Goal: Information Seeking & Learning: Find specific fact

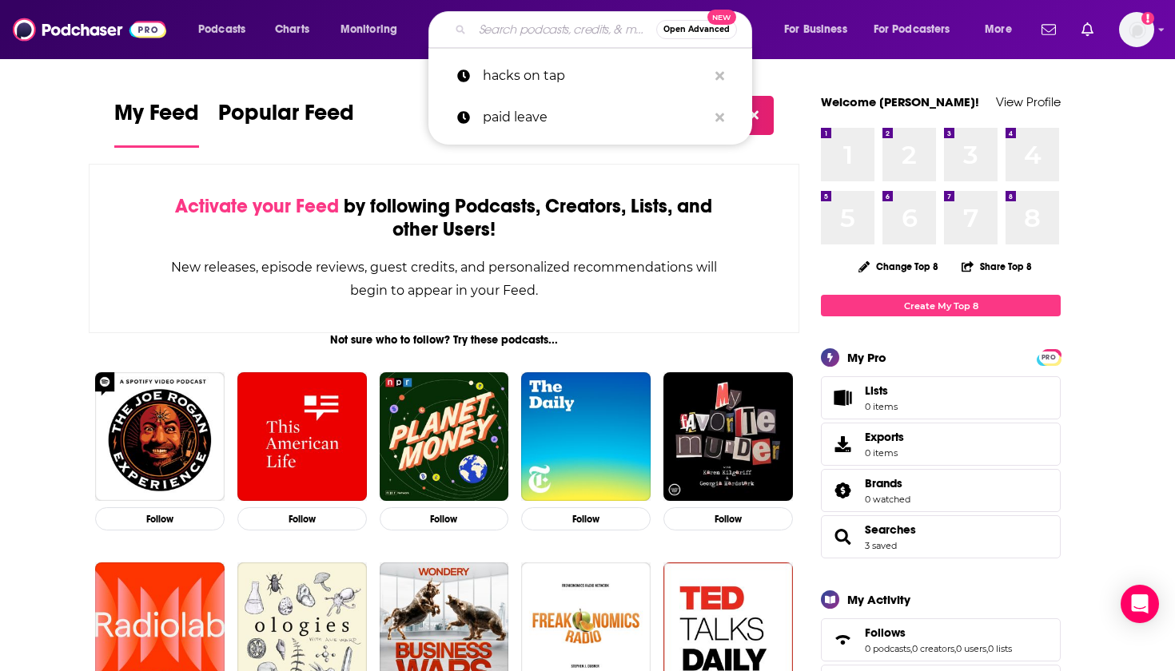
click at [516, 38] on input "Search podcasts, credits, & more..." at bounding box center [564, 30] width 184 height 26
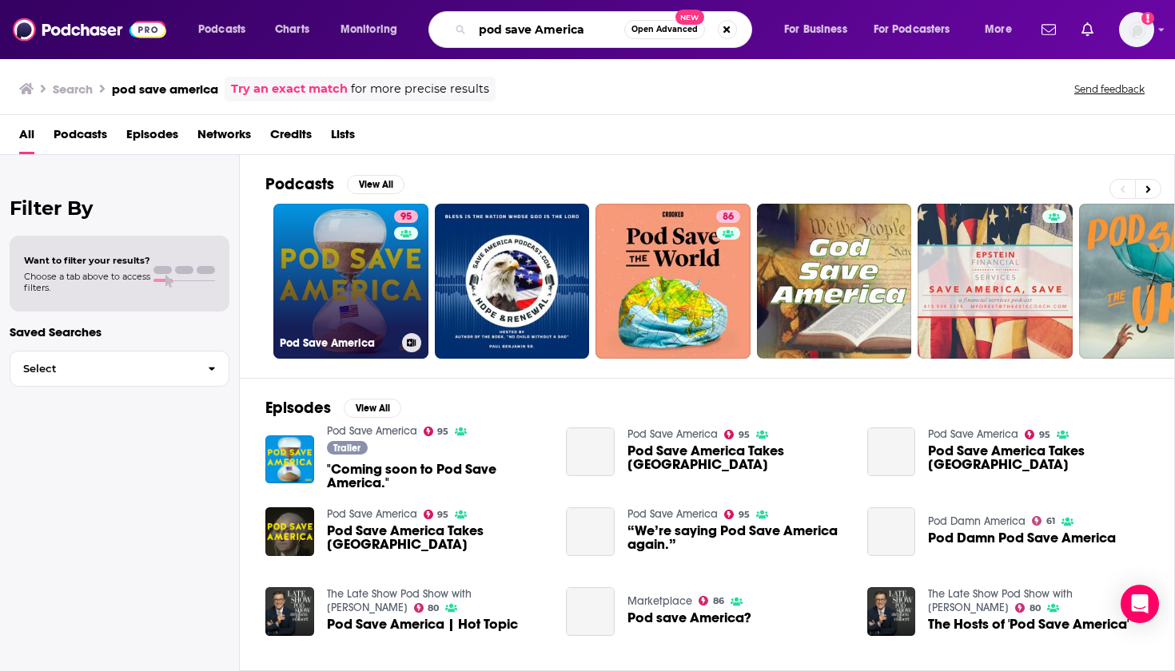
type input "pod save America"
click at [357, 292] on link "95 Pod Save America" at bounding box center [350, 281] width 155 height 155
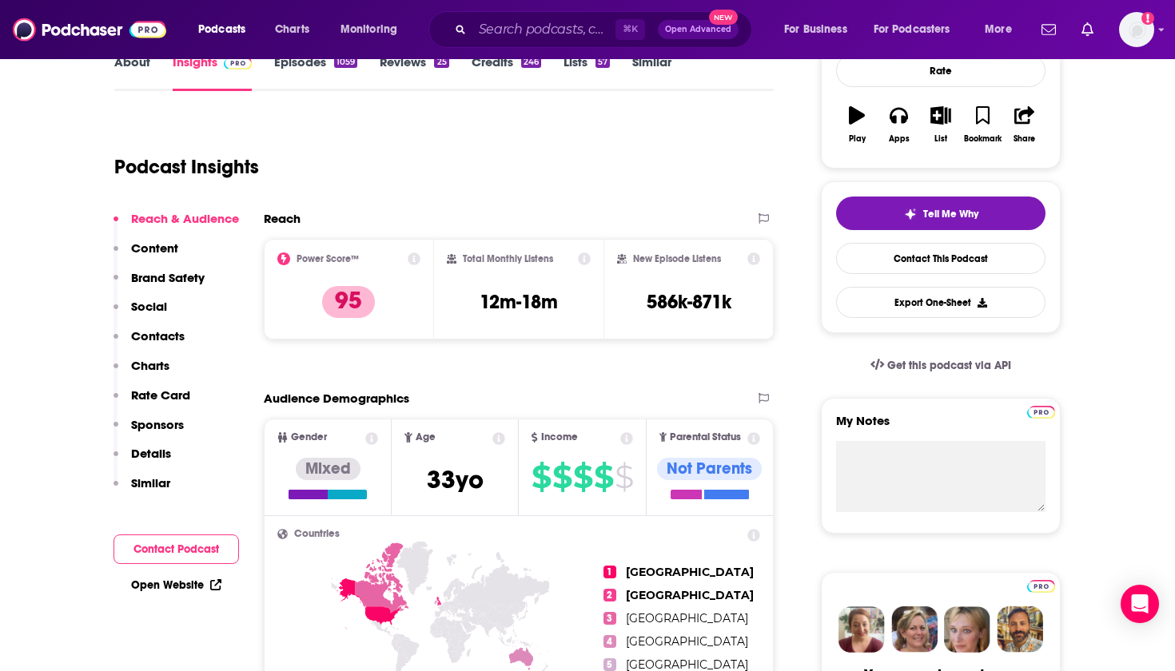
scroll to position [249, 0]
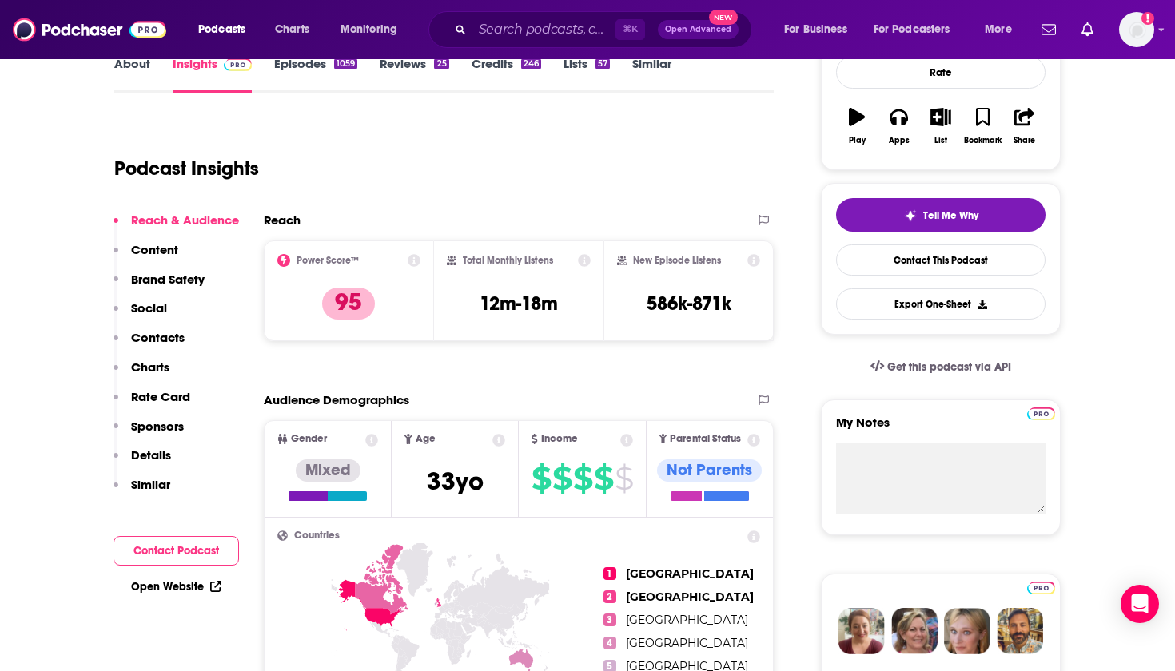
click at [154, 339] on p "Contacts" at bounding box center [158, 337] width 54 height 15
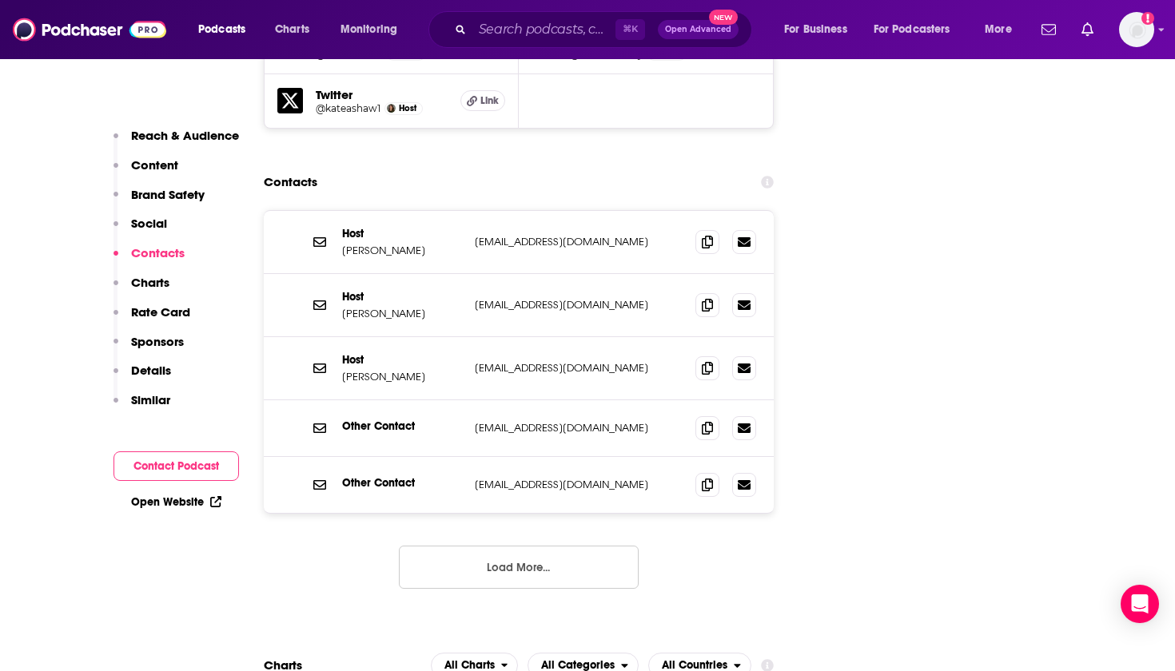
scroll to position [2152, 0]
click at [455, 546] on button "Load More..." at bounding box center [519, 567] width 240 height 43
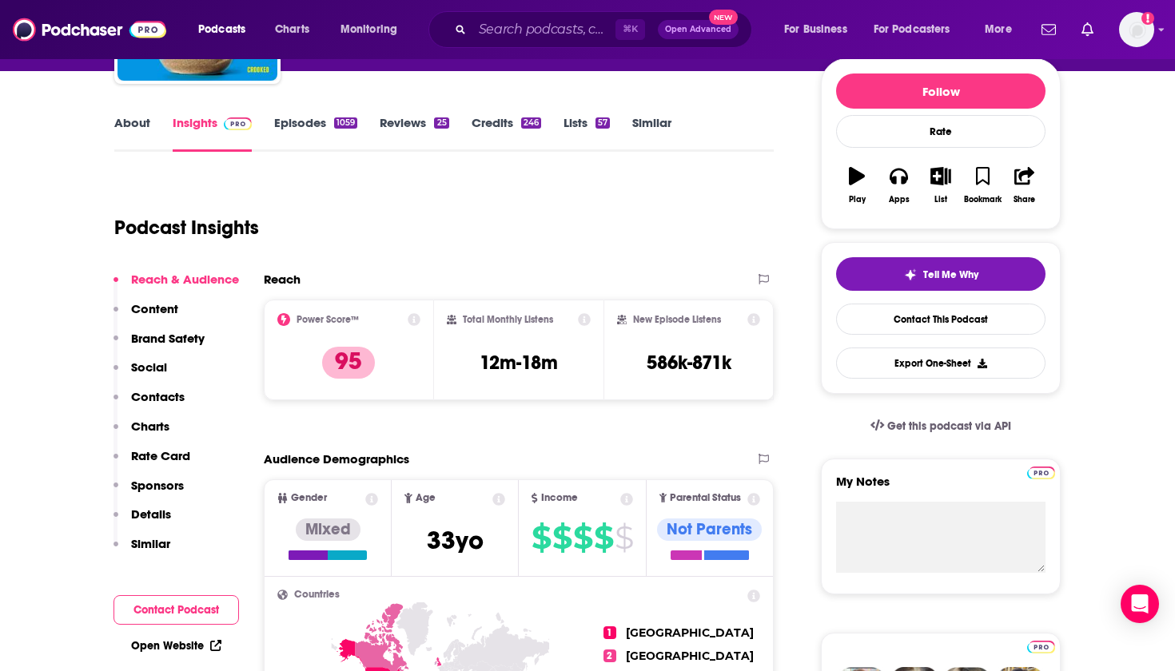
scroll to position [168, 0]
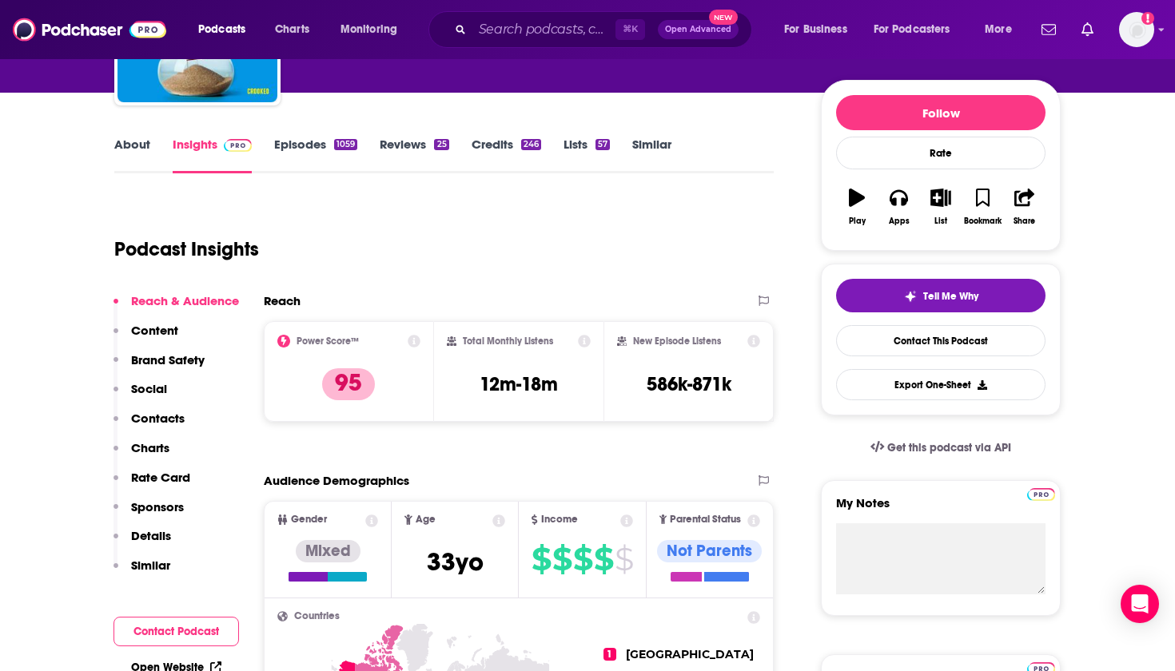
click at [508, 144] on link "Credits 246" at bounding box center [507, 155] width 70 height 37
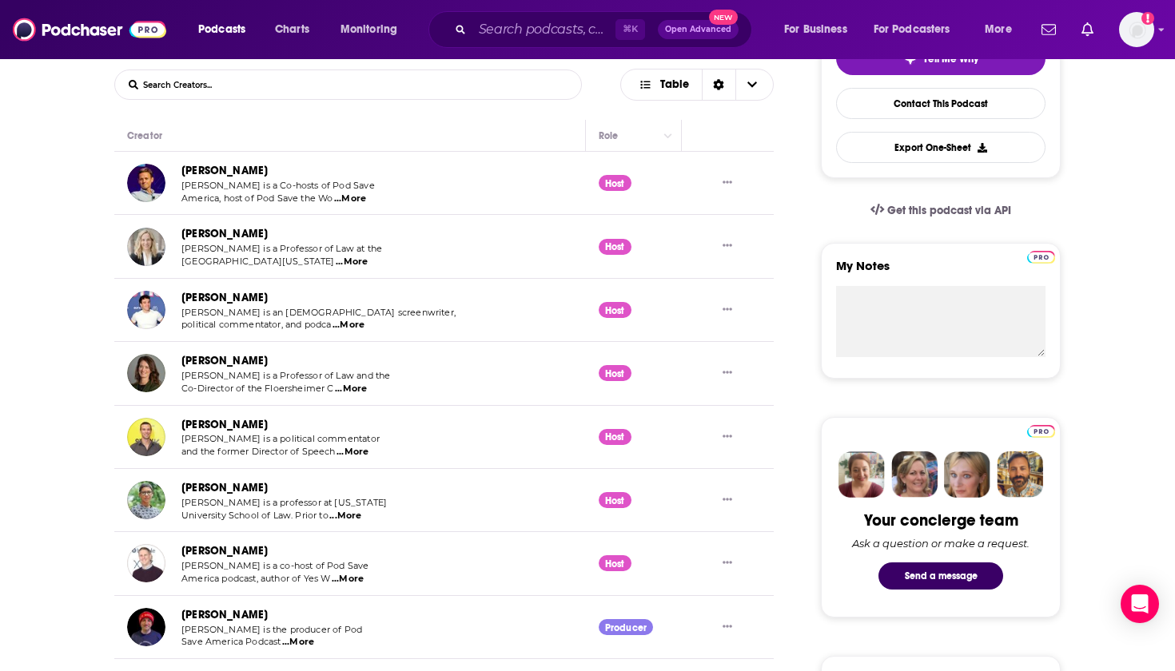
scroll to position [406, 0]
click at [476, 33] on input "Search podcasts, credits, & more..." at bounding box center [543, 30] width 143 height 26
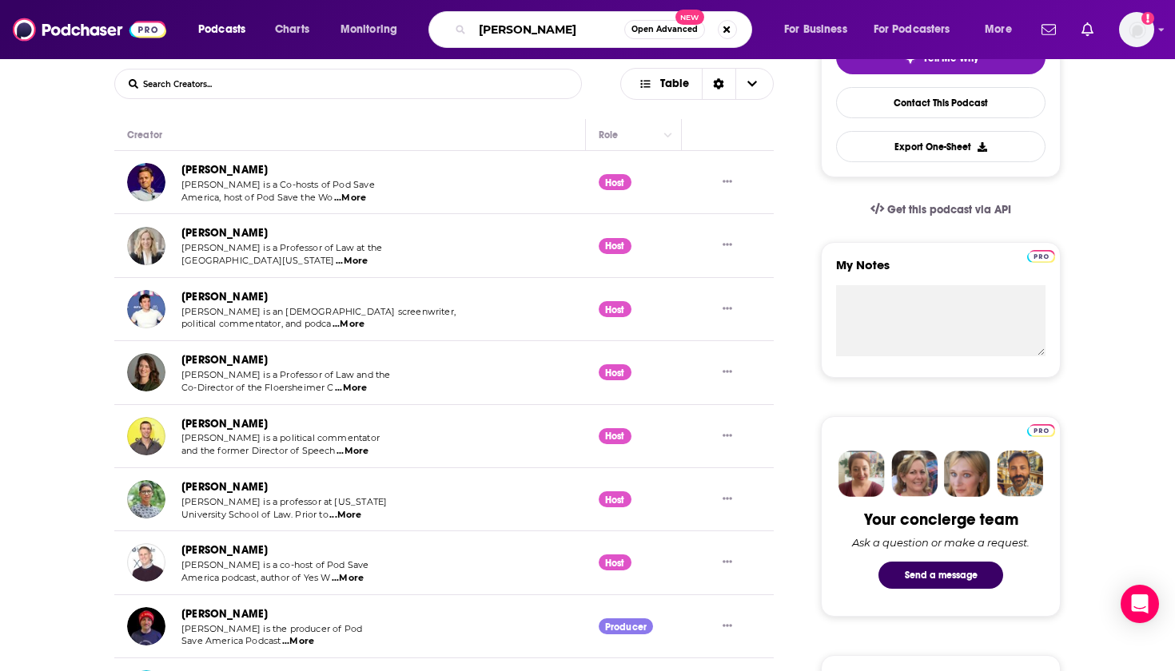
type input "[PERSON_NAME]"
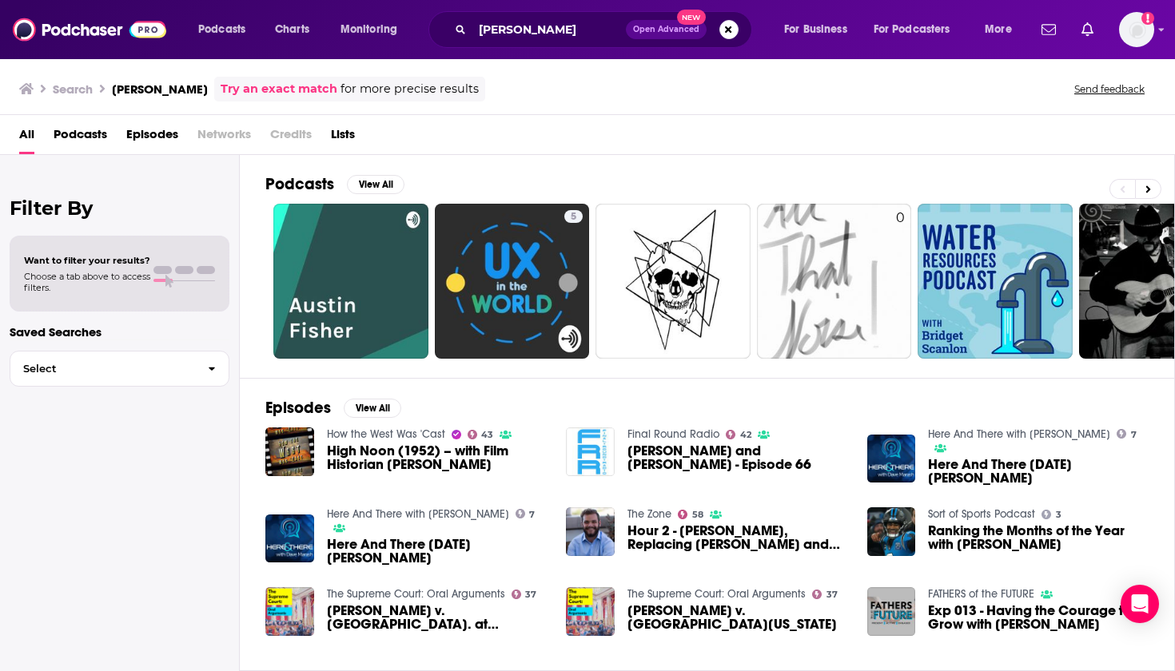
click at [69, 89] on h3 "Search" at bounding box center [73, 89] width 40 height 15
click at [81, 86] on h3 "Search" at bounding box center [73, 89] width 40 height 15
click at [733, 30] on button "Search podcasts, credits, & more..." at bounding box center [728, 29] width 19 height 19
